Goal: Check status: Check status

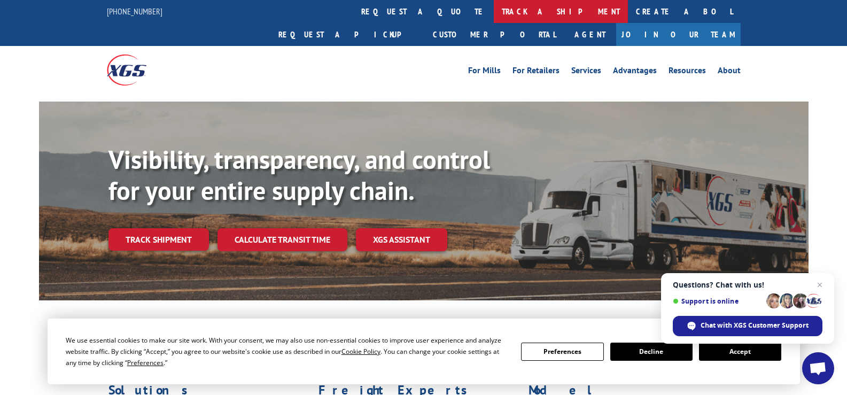
click at [494, 14] on link "track a shipment" at bounding box center [561, 11] width 134 height 23
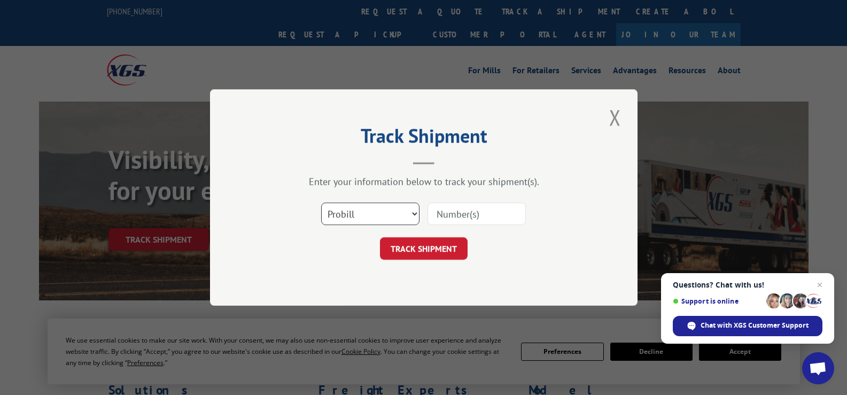
click at [413, 213] on select "Select category... Probill BOL PO" at bounding box center [370, 214] width 98 height 22
select select "bol"
click at [321, 203] on select "Select category... Probill BOL PO" at bounding box center [370, 214] width 98 height 22
click at [435, 217] on input at bounding box center [477, 214] width 98 height 22
paste input "3354411"
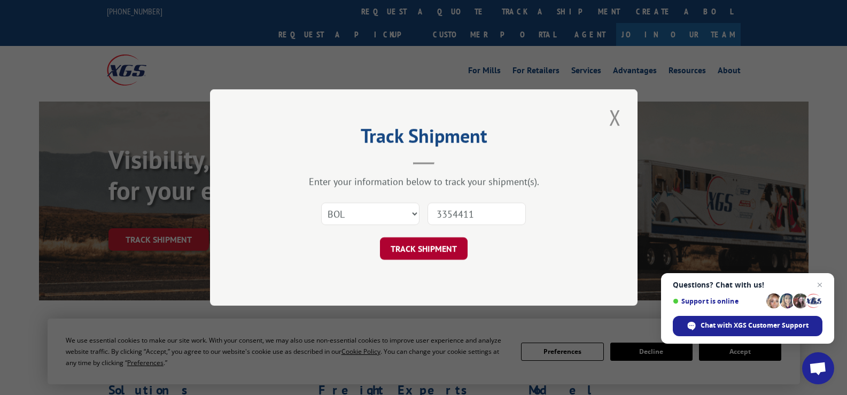
type input "3354411"
click at [445, 246] on button "TRACK SHIPMENT" at bounding box center [424, 248] width 88 height 22
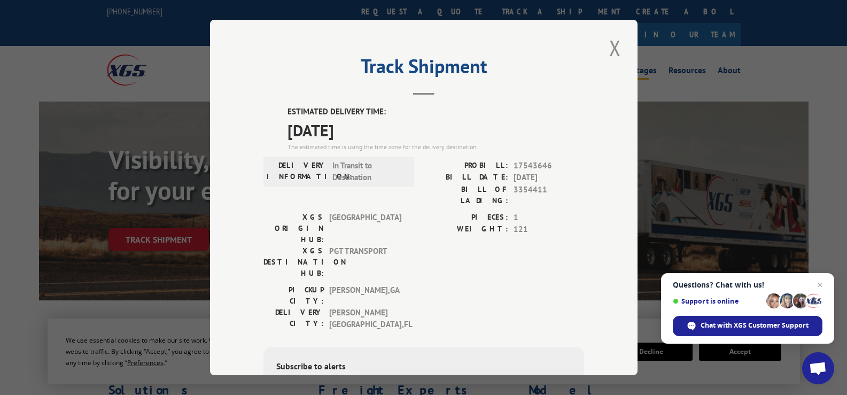
click at [611, 48] on button "Close modal" at bounding box center [615, 47] width 18 height 29
